Goal: Task Accomplishment & Management: Manage account settings

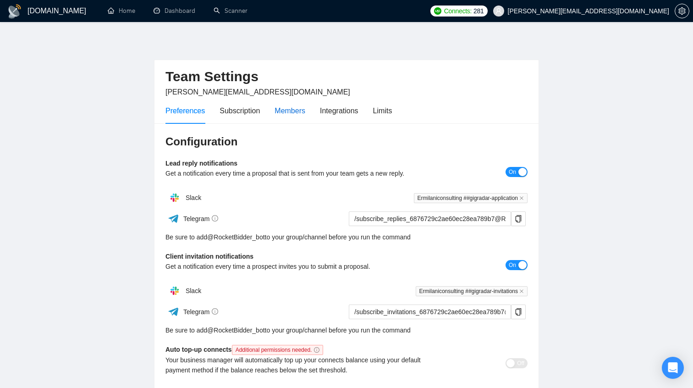
click at [305, 113] on div "Members" at bounding box center [289, 110] width 31 height 11
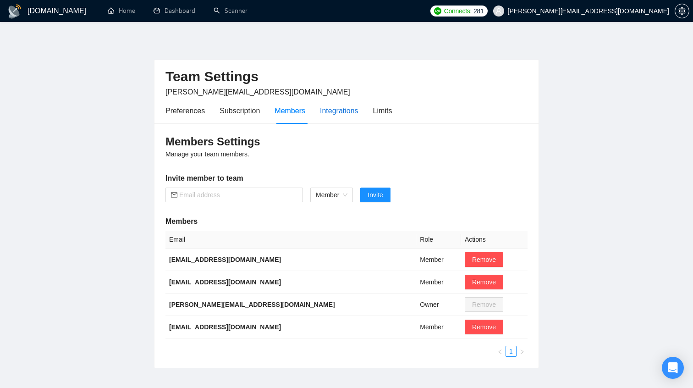
click at [327, 112] on div "Integrations" at bounding box center [339, 110] width 38 height 11
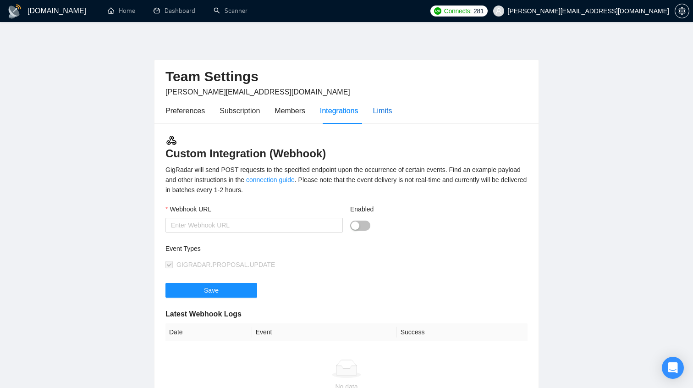
click at [377, 110] on div "Limits" at bounding box center [382, 110] width 19 height 11
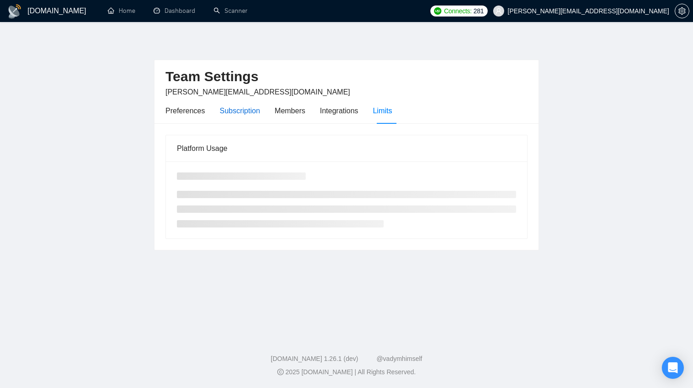
click at [257, 106] on div "Subscription" at bounding box center [239, 110] width 40 height 11
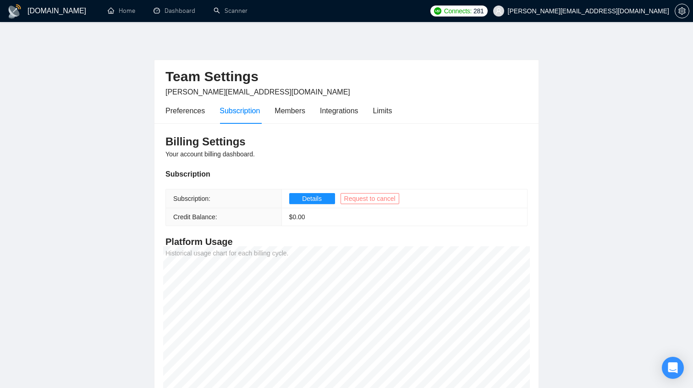
click at [363, 197] on span "Request to cancel" at bounding box center [369, 198] width 51 height 10
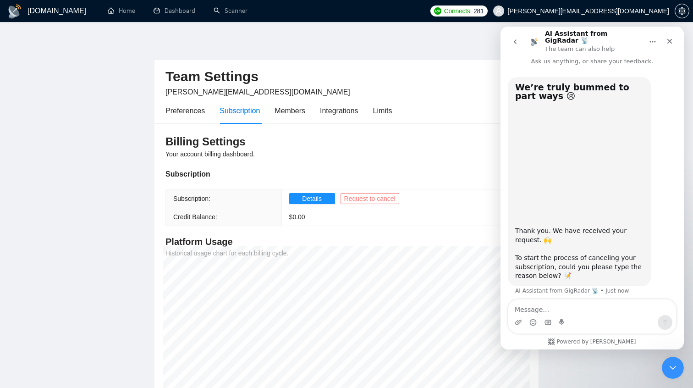
scroll to position [8, 0]
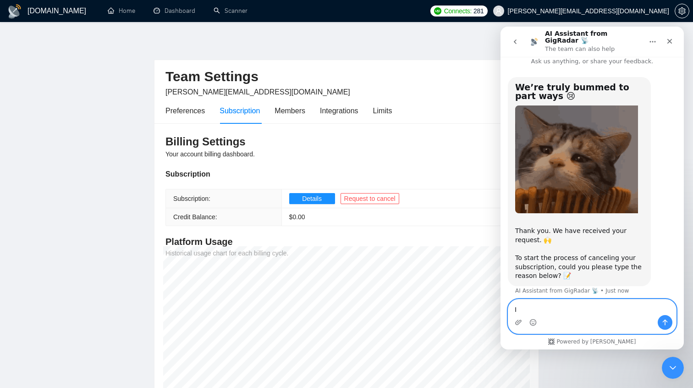
type textarea "I"
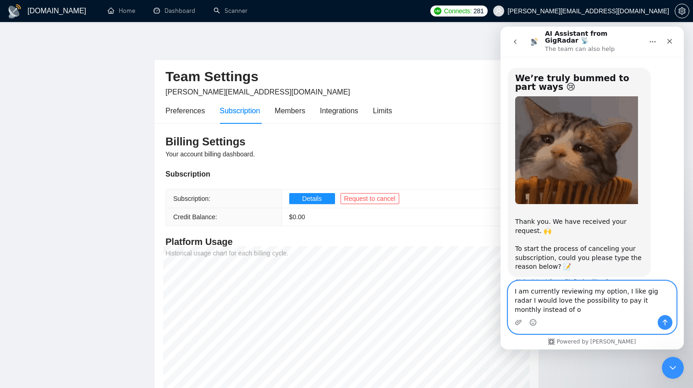
scroll to position [26, 0]
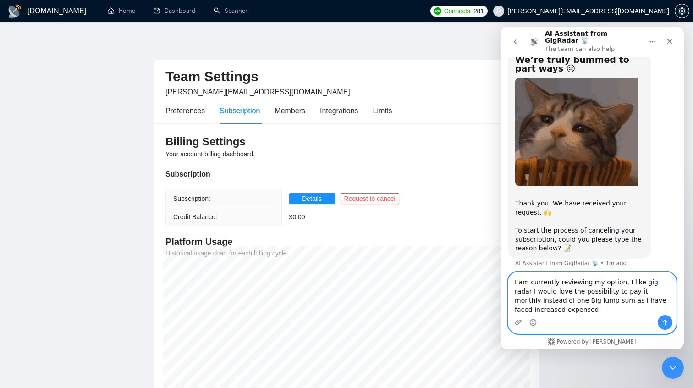
type textarea "I am currently reviewing my option, I like gig radar I would love the possibili…"
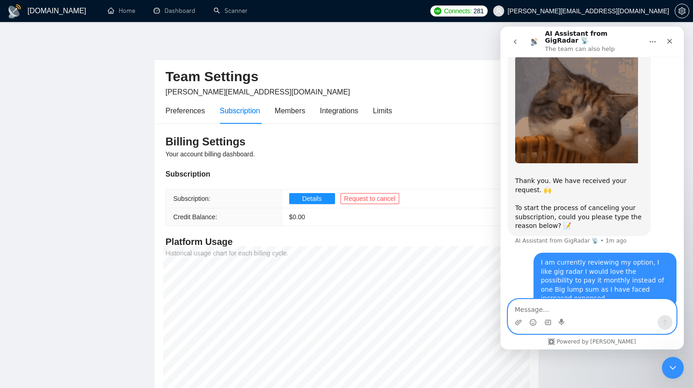
scroll to position [62, 0]
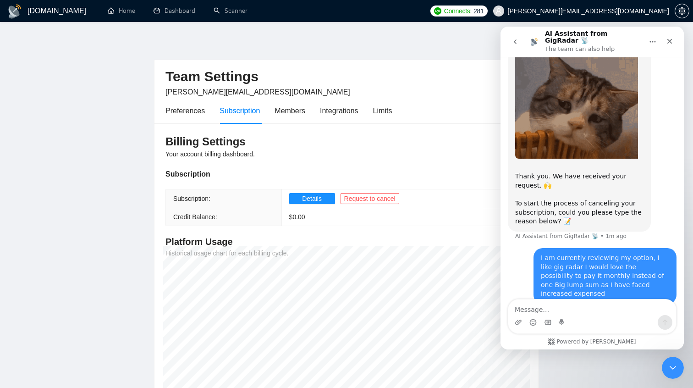
click at [624, 267] on div "I am currently reviewing my option, I like gig radar I would love the possibili…" at bounding box center [605, 275] width 128 height 45
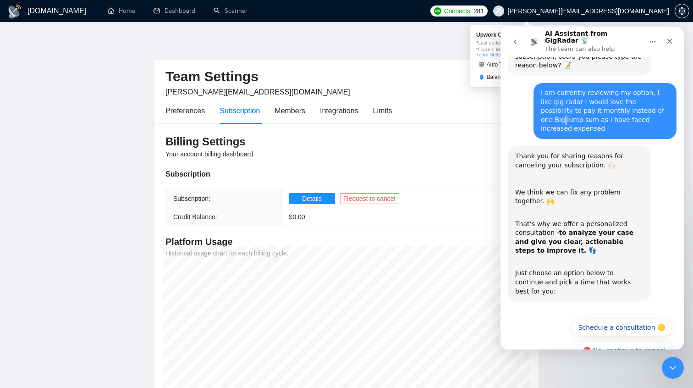
scroll to position [220, 0]
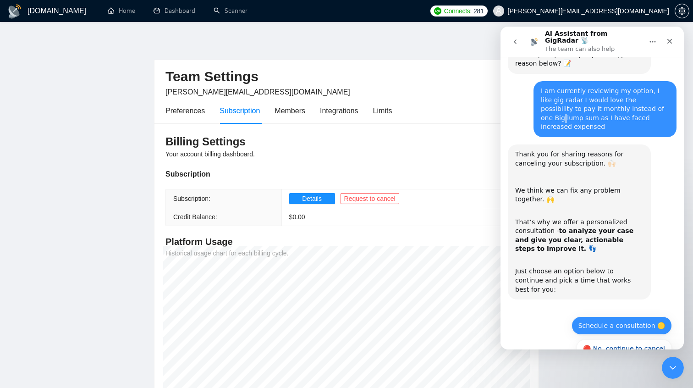
click at [625, 316] on button "Schedule a consultation 🟡" at bounding box center [621, 325] width 100 height 18
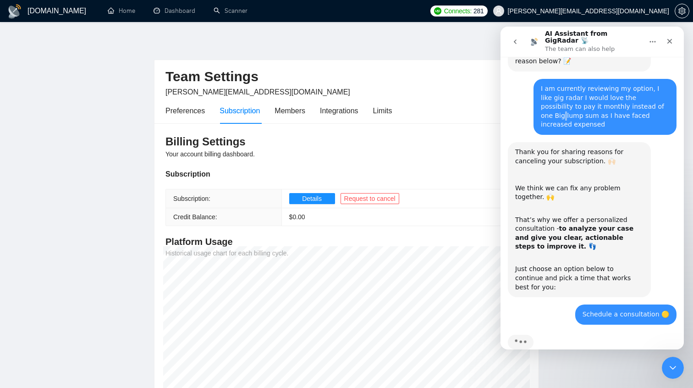
scroll to position [260, 0]
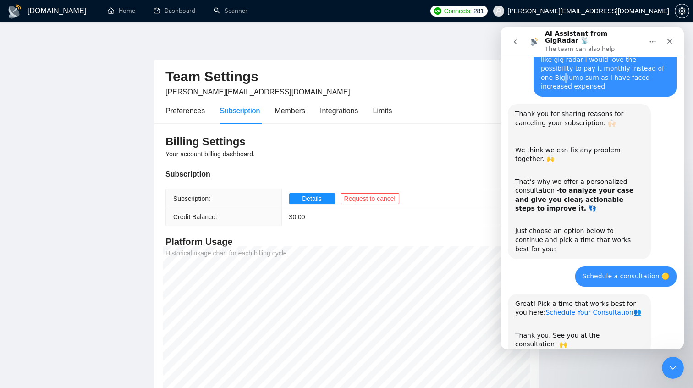
click at [589, 308] on link "Schedule Your Consultation" at bounding box center [588, 311] width 87 height 7
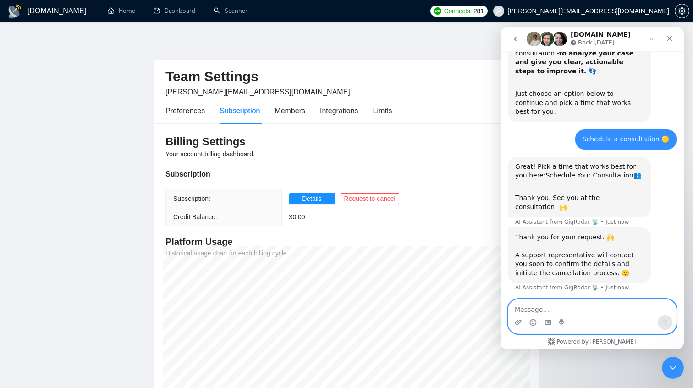
scroll to position [393, 0]
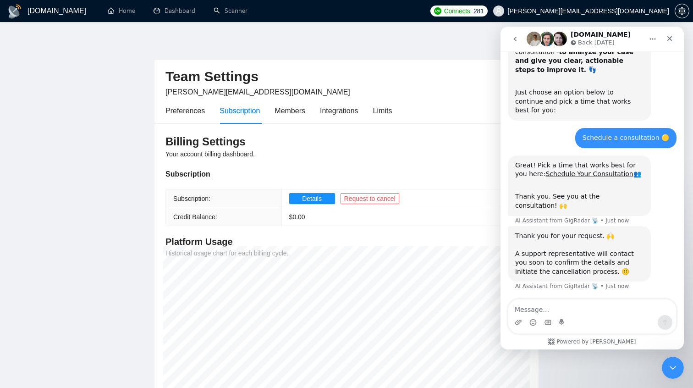
click at [598, 325] on div "Intercom messenger" at bounding box center [592, 322] width 168 height 15
click at [598, 317] on div "Intercom messenger" at bounding box center [592, 322] width 168 height 15
click at [598, 309] on textarea "Message…" at bounding box center [592, 307] width 168 height 16
click at [527, 38] on img "Intercom messenger" at bounding box center [533, 39] width 15 height 15
click at [523, 38] on button "go back" at bounding box center [514, 38] width 17 height 17
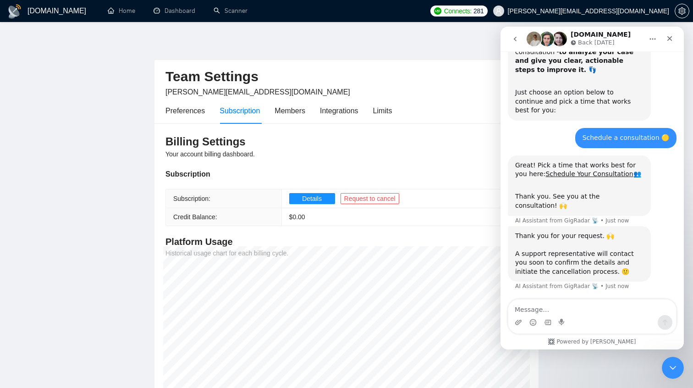
scroll to position [0, 0]
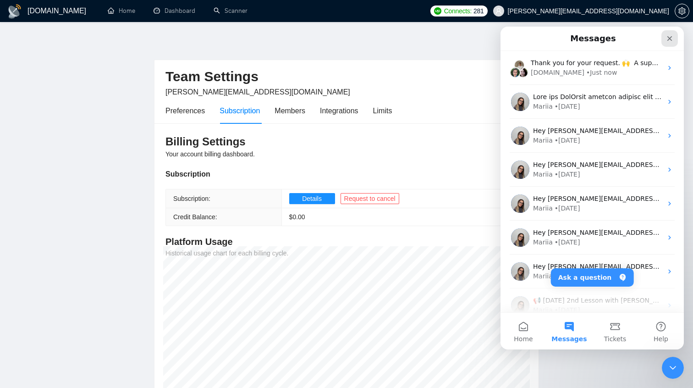
click at [666, 38] on icon "Close" at bounding box center [669, 38] width 7 height 7
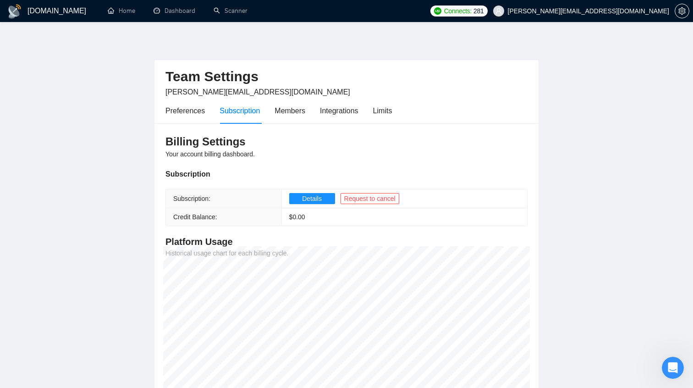
scroll to position [28, 0]
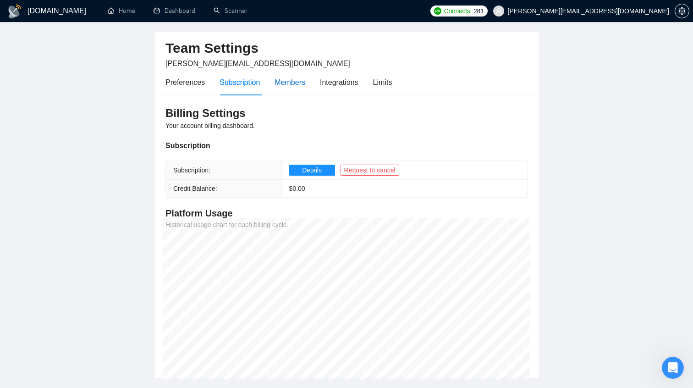
click at [292, 87] on div "Members" at bounding box center [289, 82] width 31 height 11
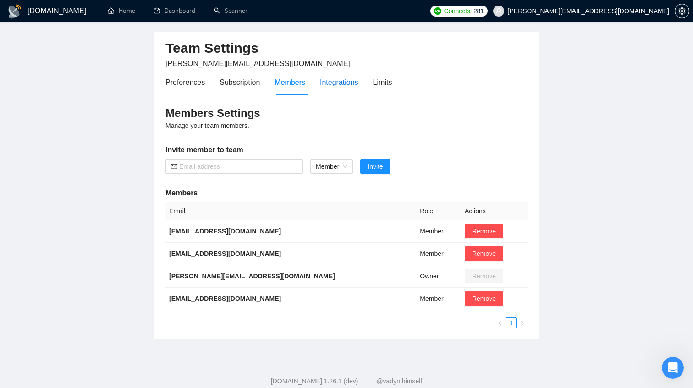
click at [325, 84] on div "Integrations" at bounding box center [339, 82] width 38 height 11
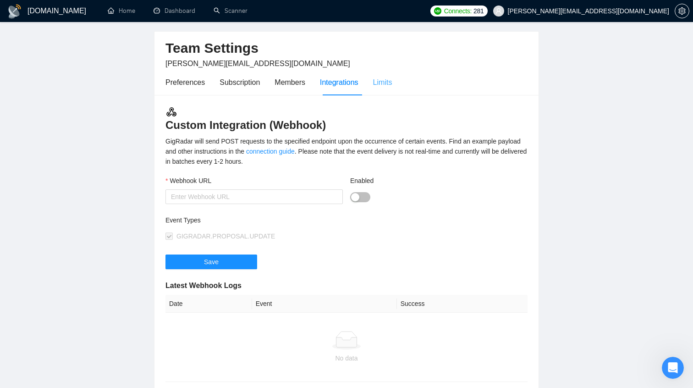
click at [392, 92] on div "Limits" at bounding box center [382, 82] width 19 height 26
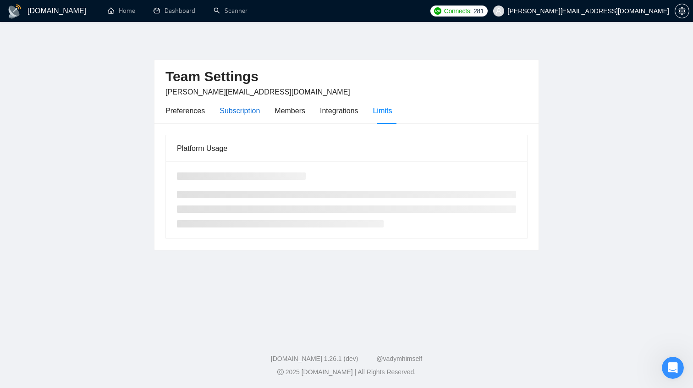
click at [236, 107] on div "Subscription" at bounding box center [239, 110] width 40 height 11
